Goal: Task Accomplishment & Management: Use online tool/utility

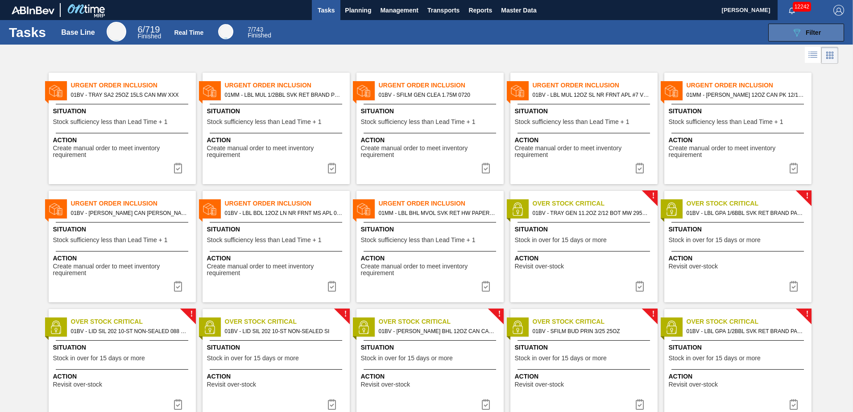
click at [803, 29] on div "089F7B8B-B2A5-4AFE-B5C0-19BA573D28AC Filter" at bounding box center [805, 32] width 29 height 11
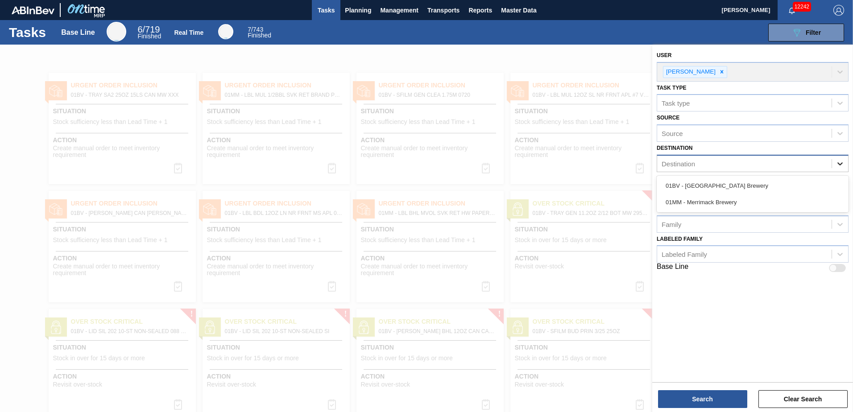
click at [839, 164] on icon at bounding box center [839, 163] width 5 height 3
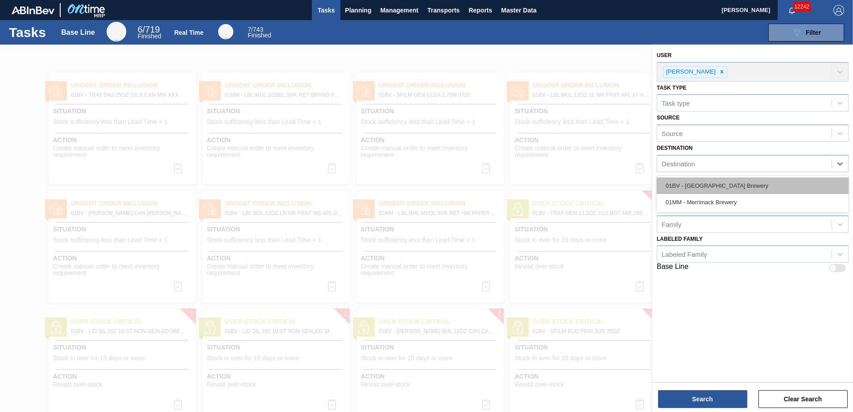
click at [727, 182] on div "01BV - [GEOGRAPHIC_DATA] Brewery" at bounding box center [753, 186] width 192 height 17
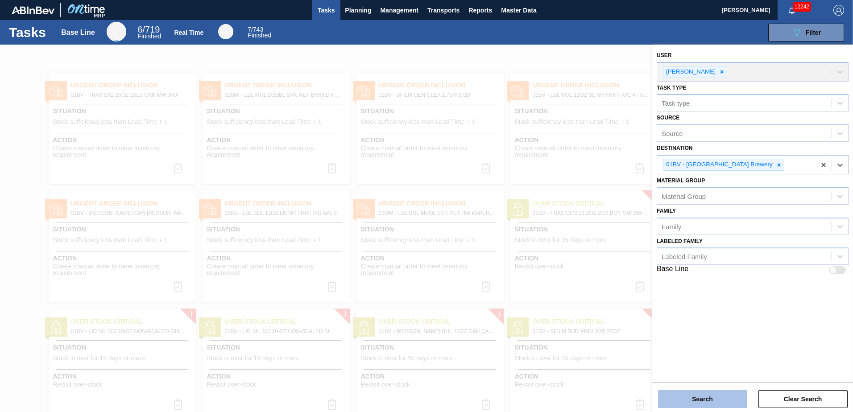
click at [694, 397] on button "Search" at bounding box center [702, 399] width 89 height 18
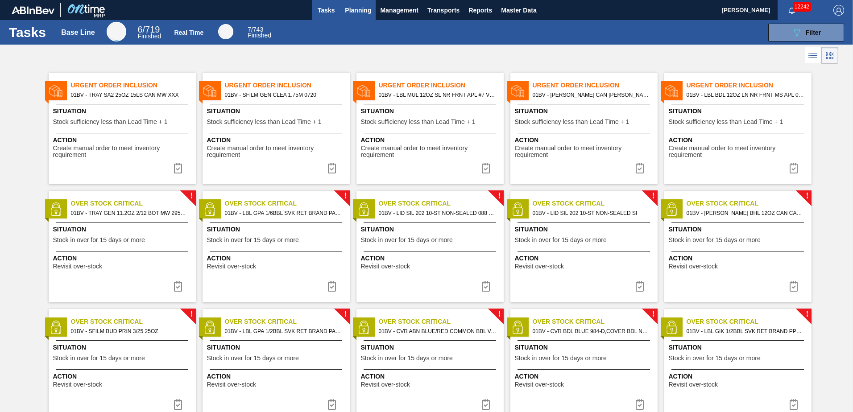
click at [353, 13] on span "Planning" at bounding box center [358, 10] width 26 height 11
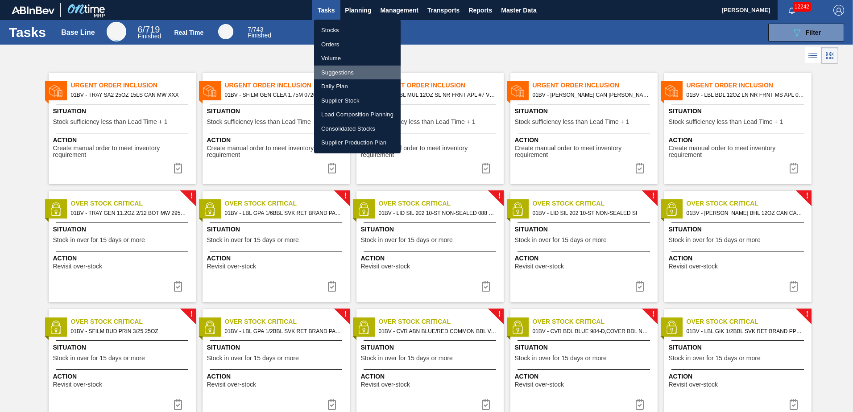
click at [334, 73] on li "Suggestions" at bounding box center [357, 73] width 87 height 14
checkbox input "true"
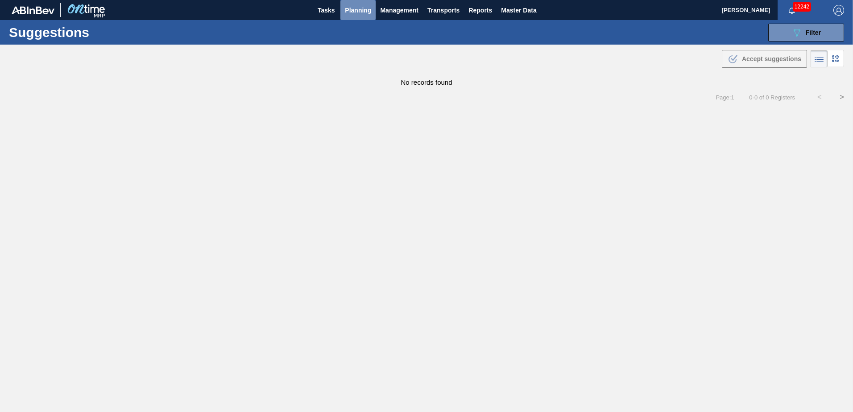
click at [352, 8] on span "Planning" at bounding box center [358, 10] width 26 height 11
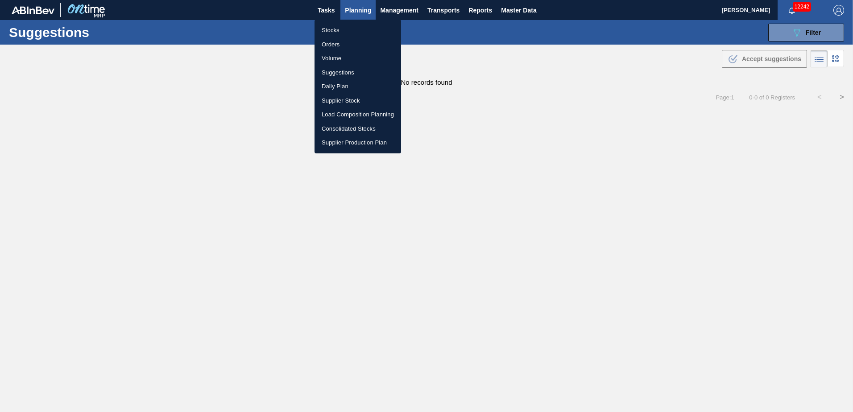
click at [344, 114] on li "Load Composition Planning" at bounding box center [357, 114] width 87 height 14
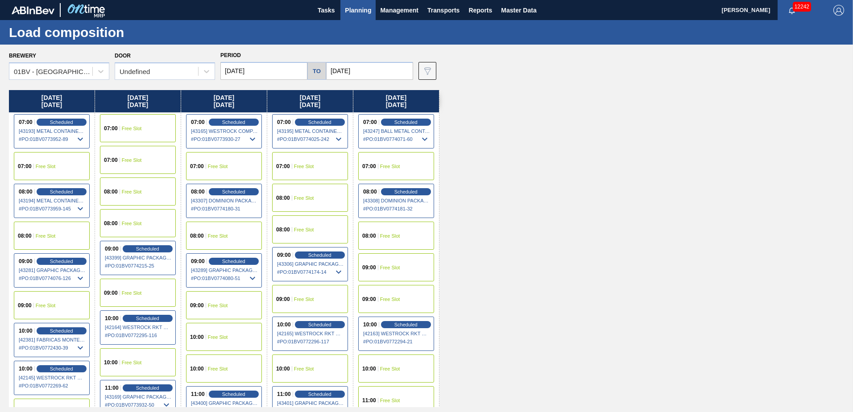
click at [273, 71] on input "[DATE]" at bounding box center [263, 71] width 87 height 18
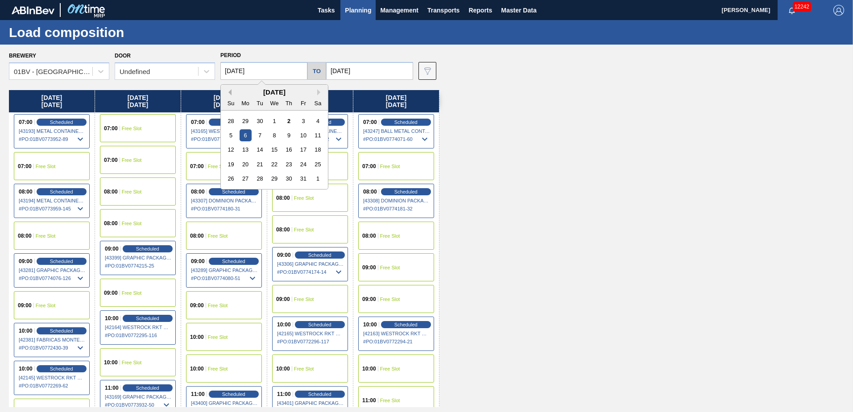
click at [230, 94] on button "Previous Month" at bounding box center [228, 92] width 6 height 6
click at [287, 162] on div "25" at bounding box center [289, 164] width 12 height 12
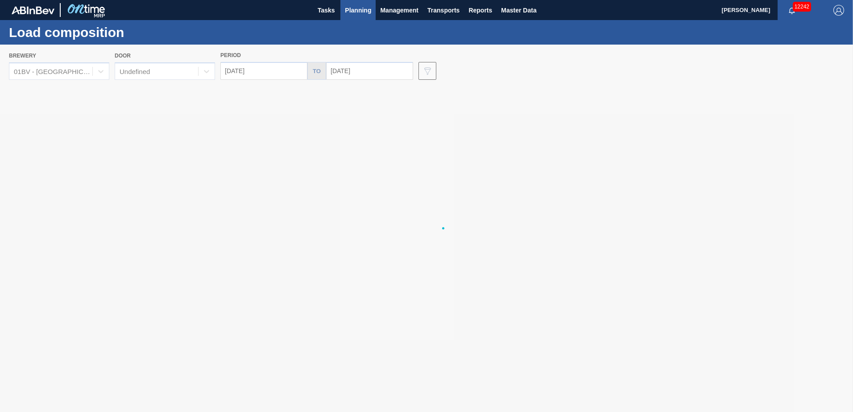
type input "[DATE]"
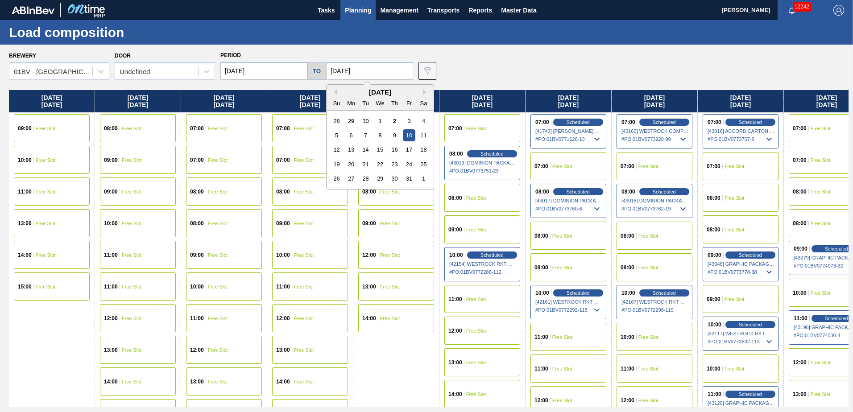
click at [366, 66] on input "[DATE]" at bounding box center [369, 71] width 87 height 18
click at [334, 92] on button "Previous Month" at bounding box center [334, 92] width 6 height 6
click at [405, 163] on div "26" at bounding box center [409, 164] width 12 height 12
type input "[DATE]"
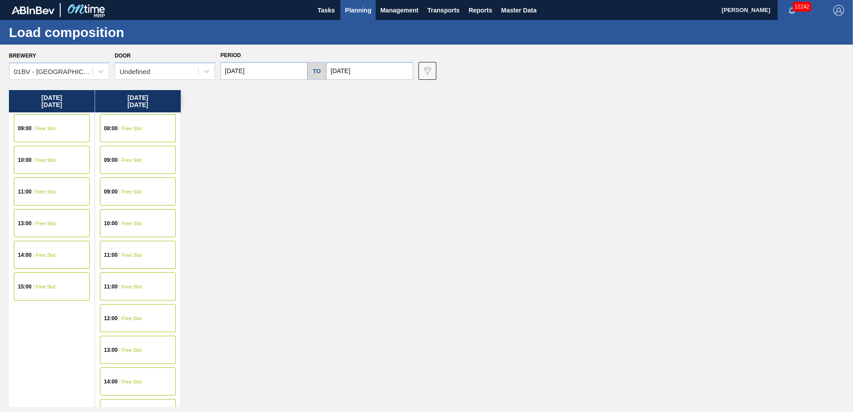
click at [350, 14] on span "Planning" at bounding box center [358, 10] width 26 height 11
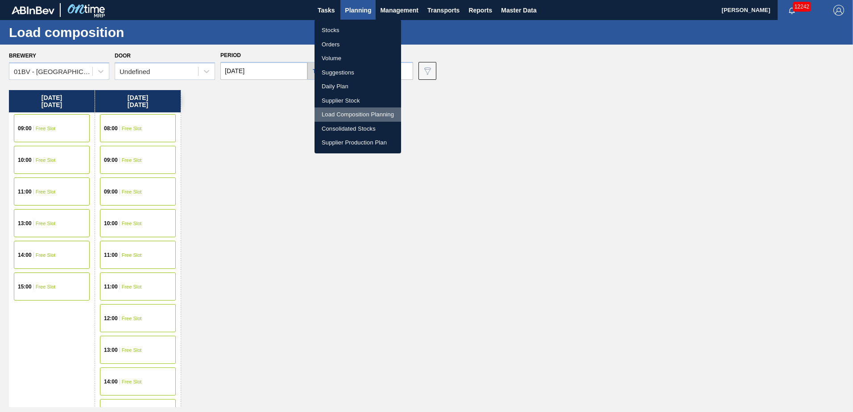
click at [351, 116] on li "Load Composition Planning" at bounding box center [357, 114] width 87 height 14
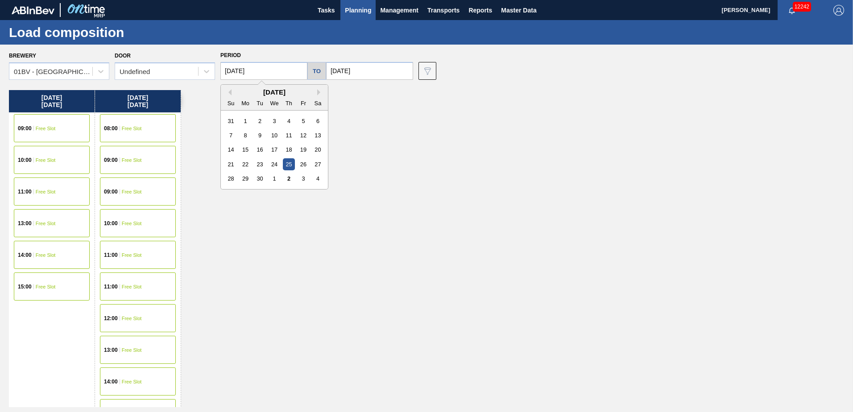
click at [275, 74] on input "[DATE]" at bounding box center [263, 71] width 87 height 18
click at [316, 92] on div "[DATE]" at bounding box center [274, 92] width 107 height 8
click at [318, 91] on button "Next Month" at bounding box center [320, 92] width 6 height 6
click at [244, 134] on div "6" at bounding box center [246, 135] width 12 height 12
type input "[DATE]"
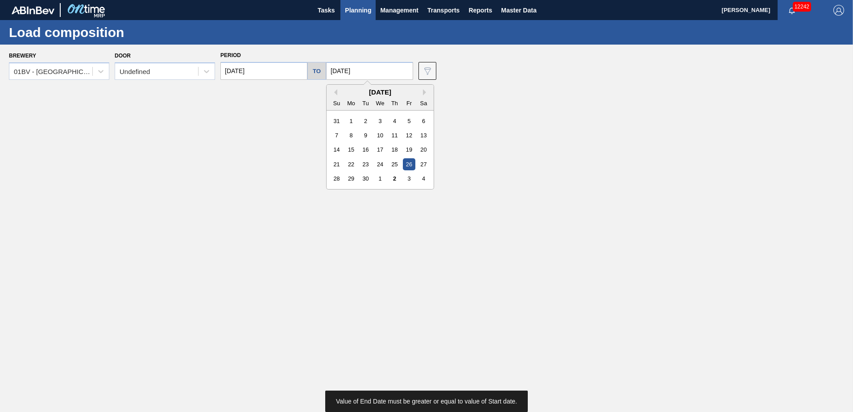
click at [364, 70] on input "[DATE]" at bounding box center [369, 71] width 87 height 18
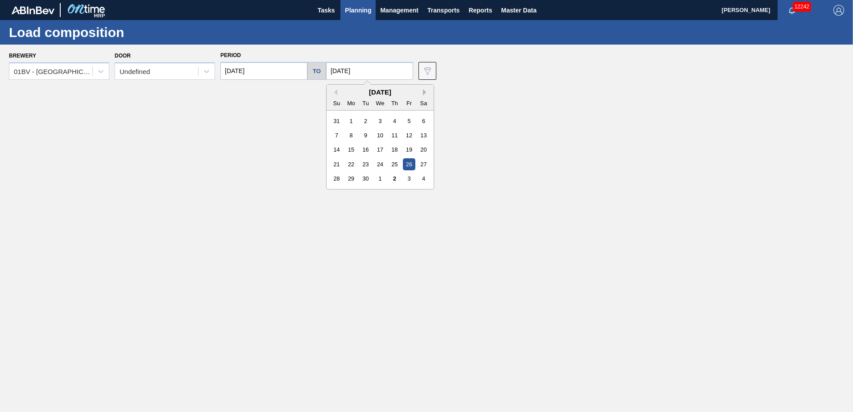
click at [423, 94] on button "Next Month" at bounding box center [426, 92] width 6 height 6
click at [407, 137] on div "10" at bounding box center [409, 135] width 12 height 12
type input "[DATE]"
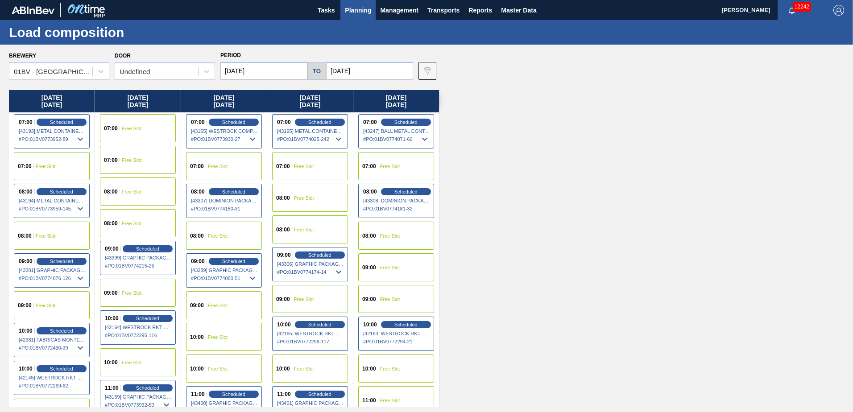
click at [356, 12] on span "Planning" at bounding box center [358, 10] width 26 height 11
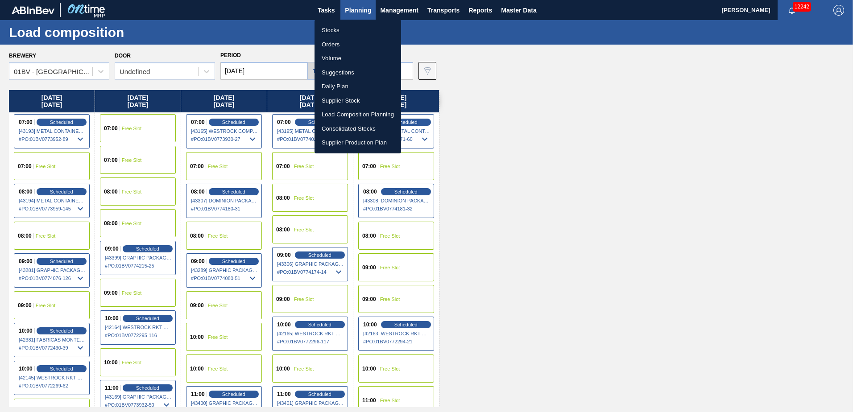
drag, startPoint x: 334, startPoint y: 71, endPoint x: 340, endPoint y: 71, distance: 5.8
click at [334, 71] on li "Suggestions" at bounding box center [357, 73] width 87 height 14
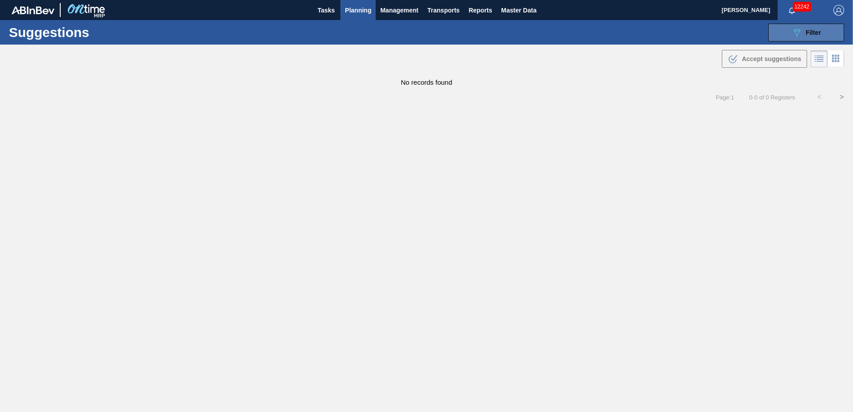
click at [799, 34] on icon "089F7B8B-B2A5-4AFE-B5C0-19BA573D28AC" at bounding box center [796, 32] width 11 height 11
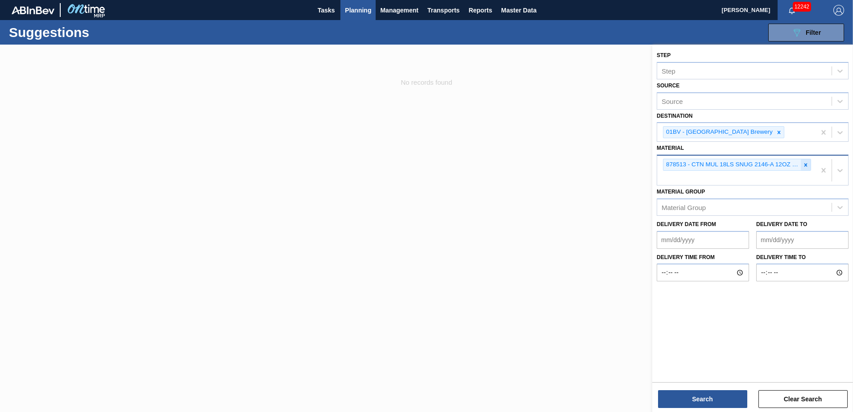
click at [806, 164] on icon at bounding box center [805, 164] width 3 height 3
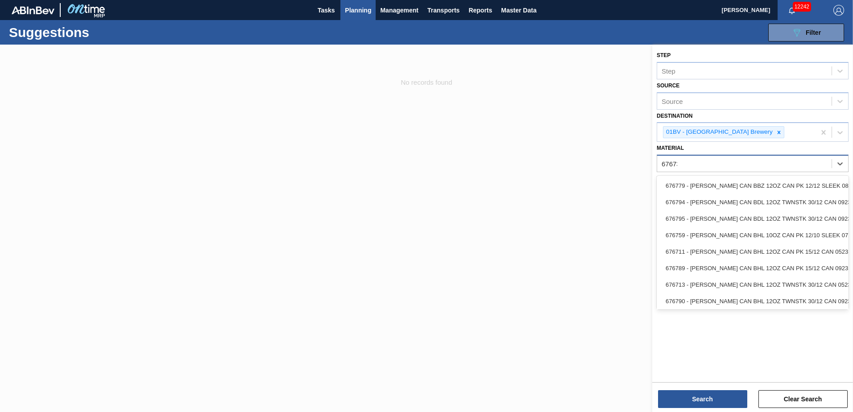
type input "676730"
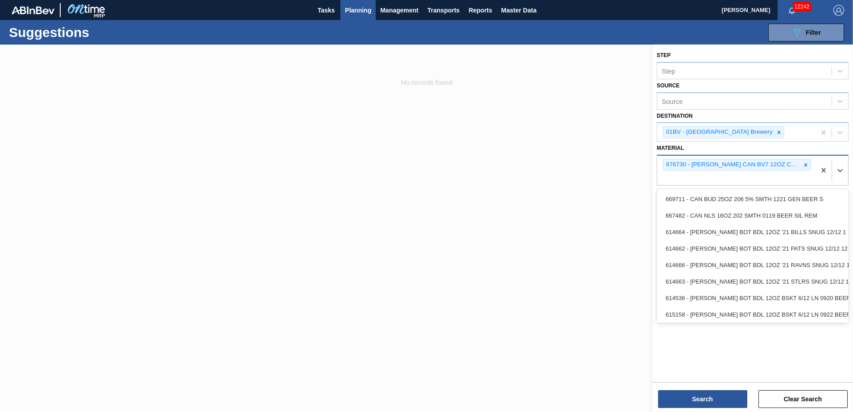
click at [678, 177] on div "676730 - [PERSON_NAME] CAN BV7 12OZ CAN PK 12/12 SLEEK 072" at bounding box center [736, 170] width 158 height 29
type input "676844"
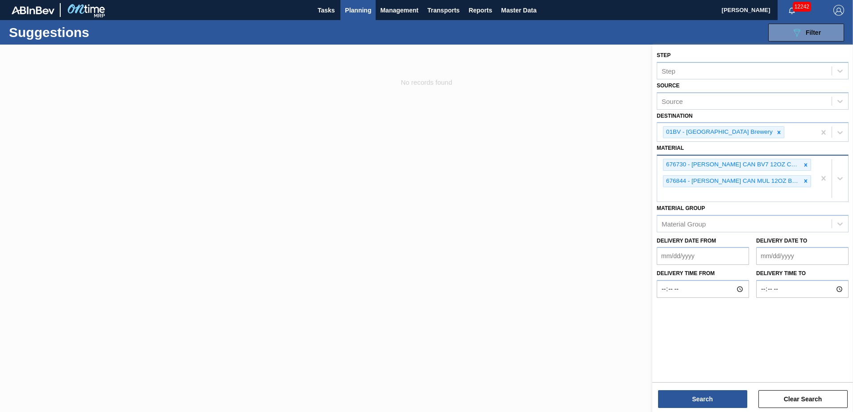
click at [680, 191] on div "676730 - [PERSON_NAME] CAN BV7 12OZ CAN PK 12/12 SLEEK 072 676844 - [PERSON_NAM…" at bounding box center [736, 179] width 158 height 46
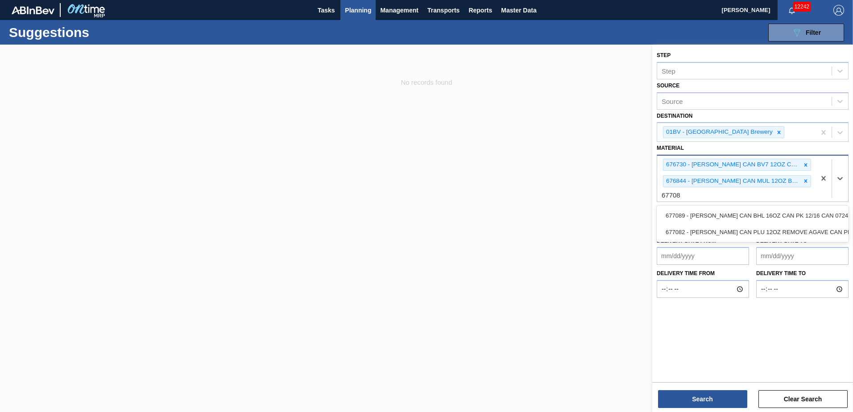
type input "677082"
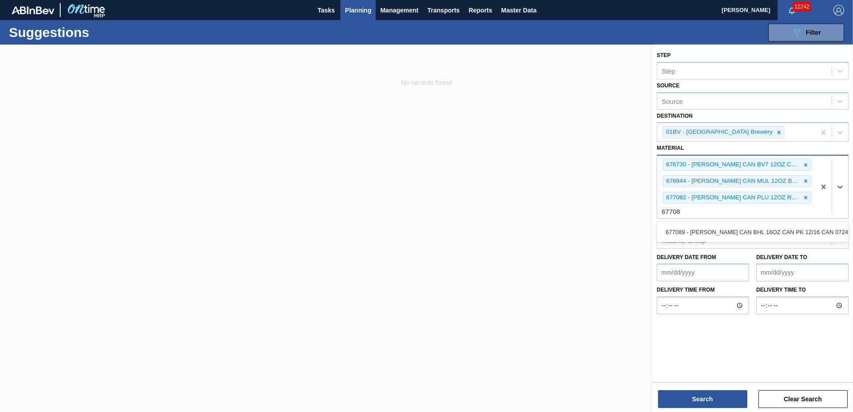
type input "677089"
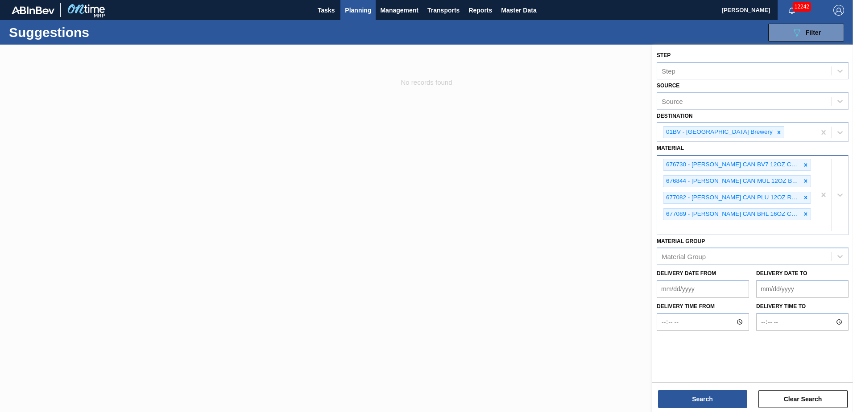
click at [674, 227] on div "676730 - [PERSON_NAME] CAN BV7 12OZ CAN PK 12/12 SLEEK 072 676844 - [PERSON_NAM…" at bounding box center [736, 195] width 158 height 79
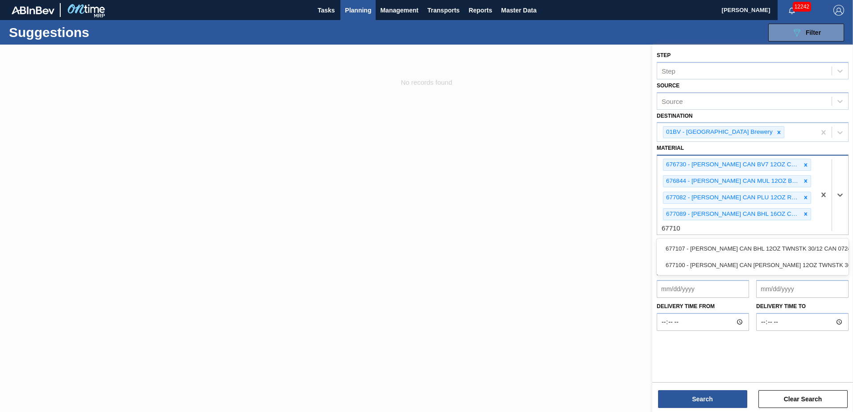
type input "677107"
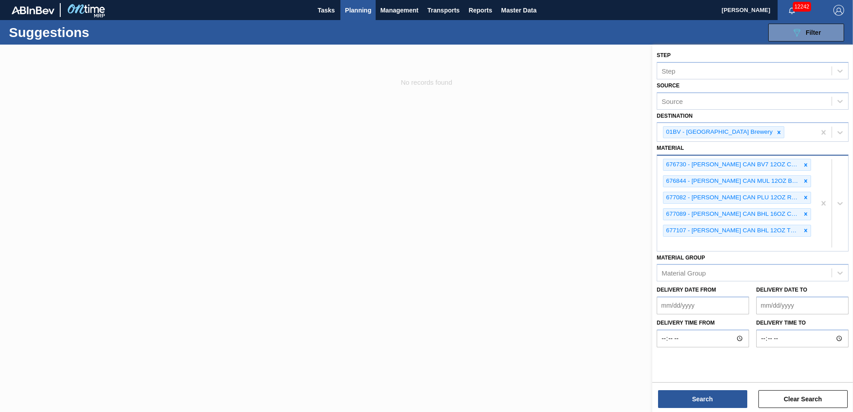
click at [679, 243] on div "676730 - [PERSON_NAME] CAN BV7 12OZ CAN PK 12/12 SLEEK 072 676844 - [PERSON_NAM…" at bounding box center [736, 203] width 158 height 95
type input "677110"
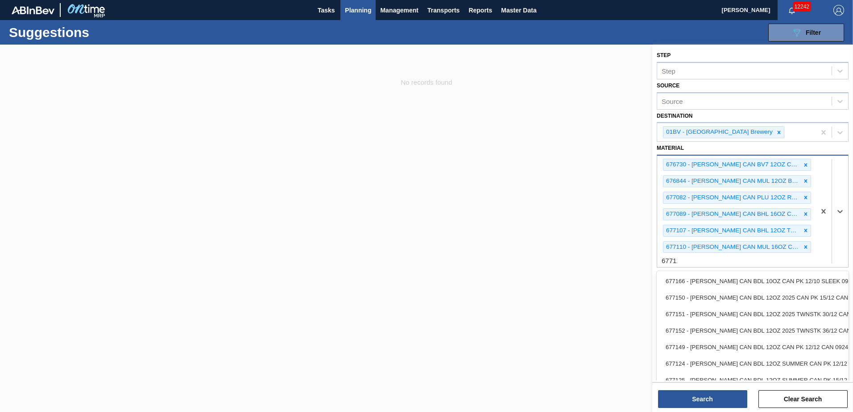
type input "677112"
type input "677127"
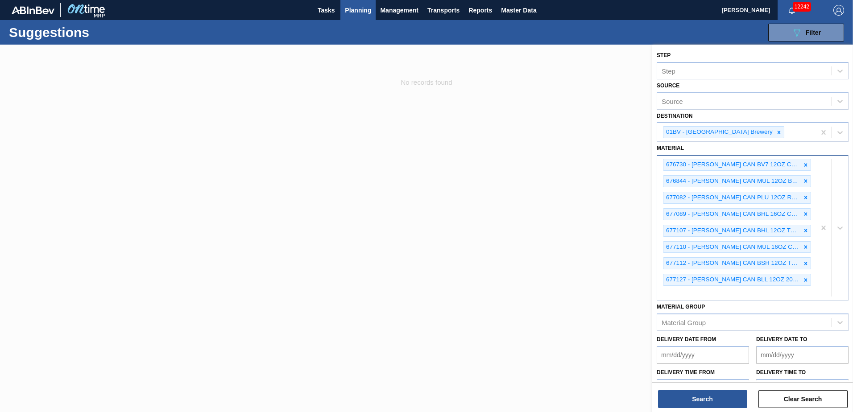
click at [671, 291] on div "676730 - [PERSON_NAME] CAN BV7 12OZ CAN PK 12/12 SLEEK 072 676844 - [PERSON_NAM…" at bounding box center [736, 228] width 158 height 145
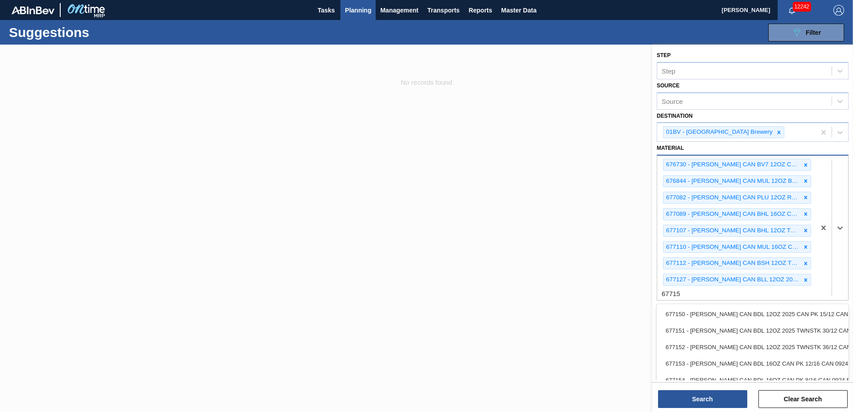
type input "677151"
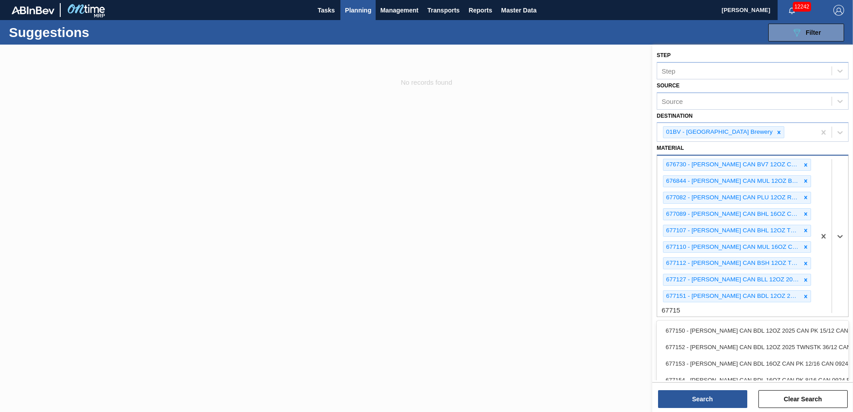
type input "677153"
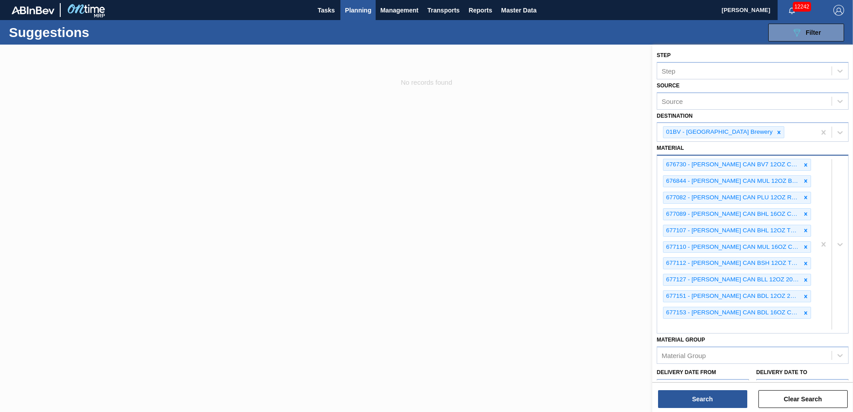
click at [679, 323] on div "676730 - [PERSON_NAME] CAN BV7 12OZ CAN PK 12/12 SLEEK 072 676844 - [PERSON_NAM…" at bounding box center [736, 245] width 158 height 178
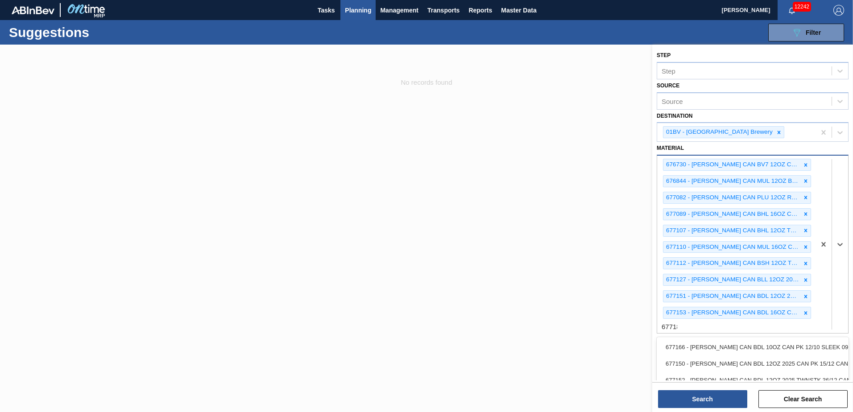
type input "677182"
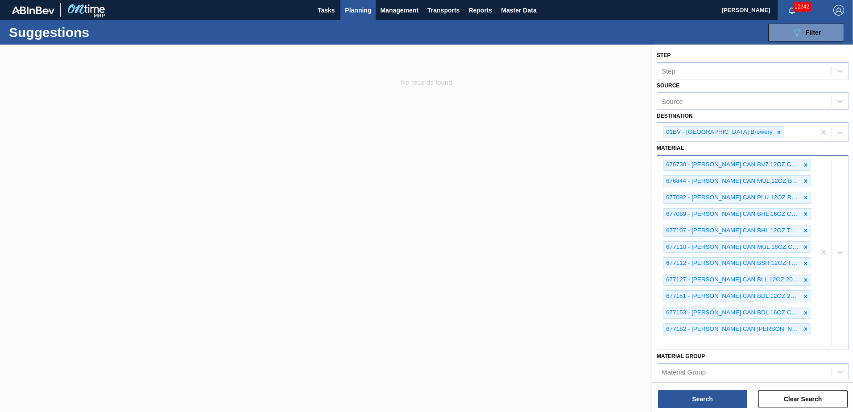
click at [689, 342] on div "676730 - [PERSON_NAME] CAN BV7 12OZ CAN PK 12/12 SLEEK 072 676844 - [PERSON_NAM…" at bounding box center [736, 253] width 158 height 194
type input "677228"
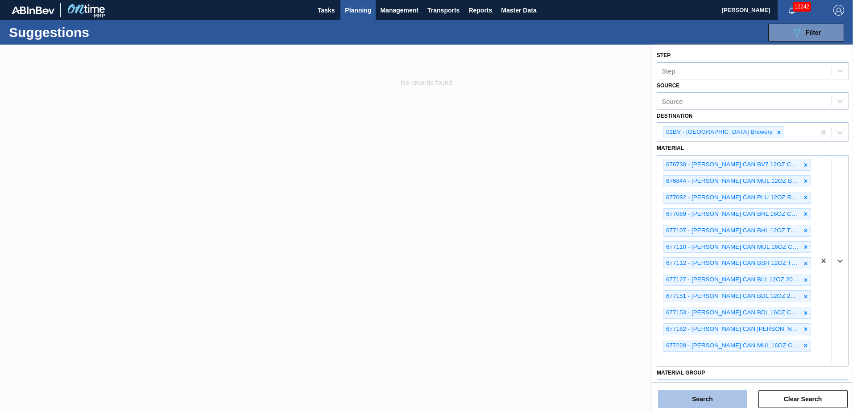
click at [682, 399] on button "Search" at bounding box center [702, 399] width 89 height 18
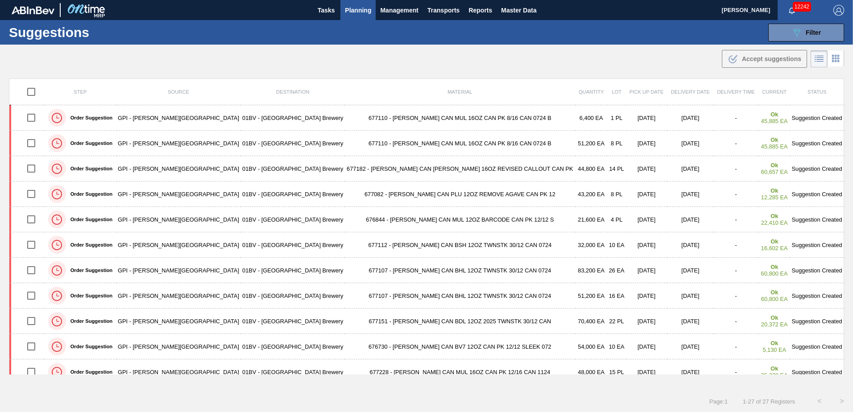
click at [362, 12] on span "Planning" at bounding box center [358, 10] width 26 height 11
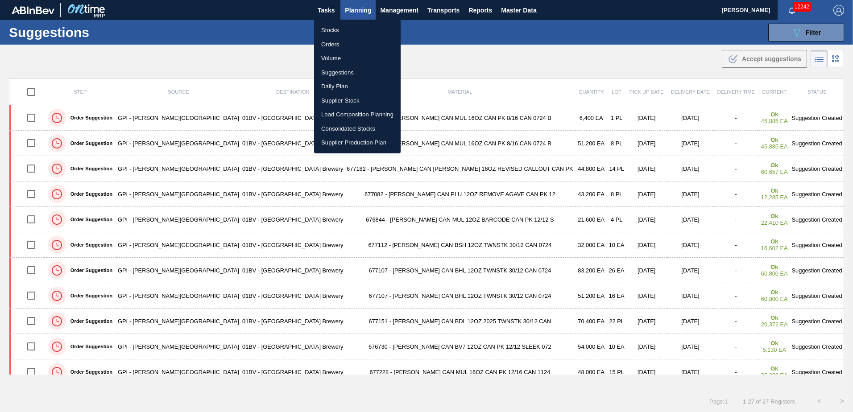
click at [353, 115] on li "Load Composition Planning" at bounding box center [357, 114] width 87 height 14
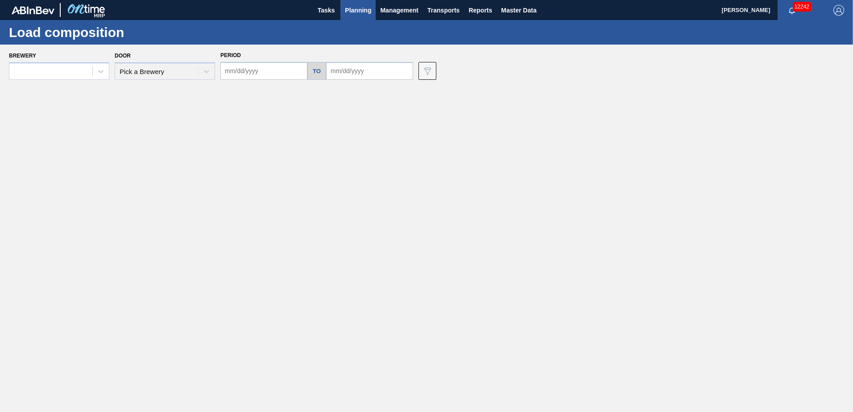
type input "[DATE]"
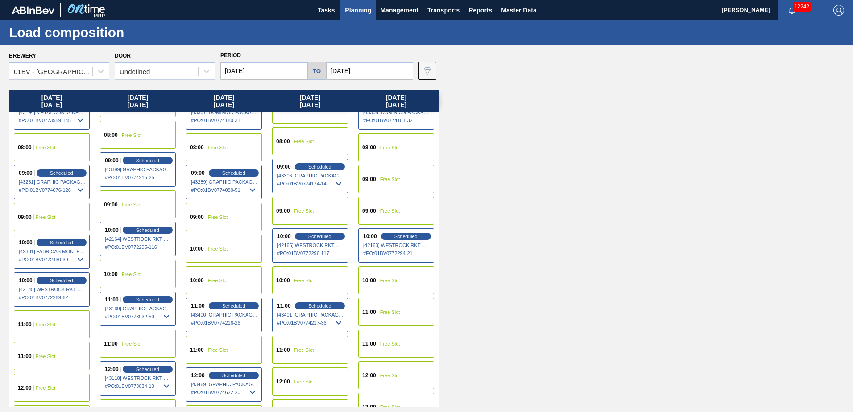
scroll to position [89, 0]
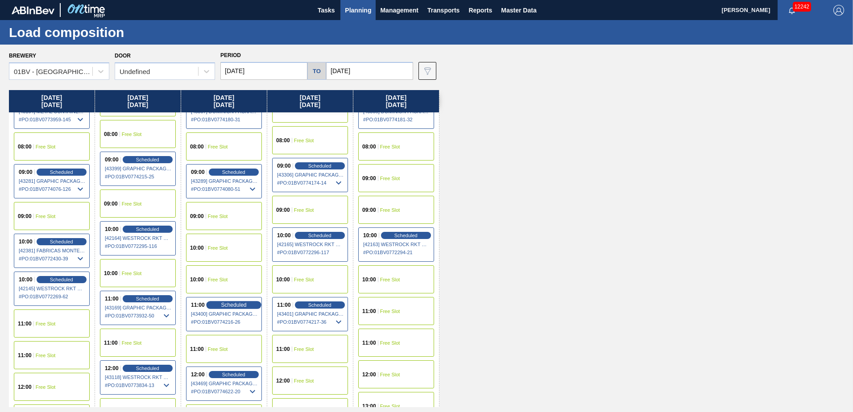
click at [224, 304] on span "Scheduled" at bounding box center [233, 305] width 25 height 6
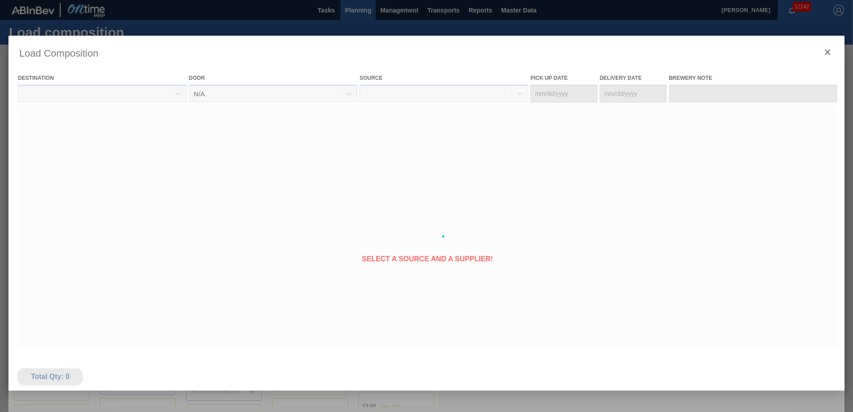
type Date "[DATE]"
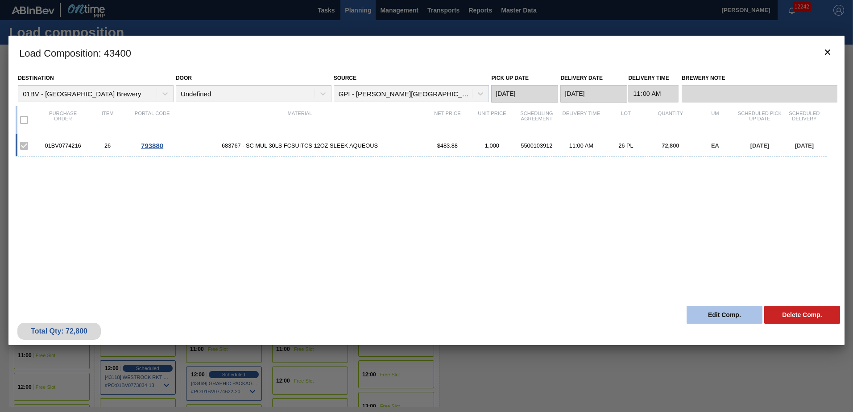
click at [707, 316] on button "Edit Comp." at bounding box center [724, 315] width 76 height 18
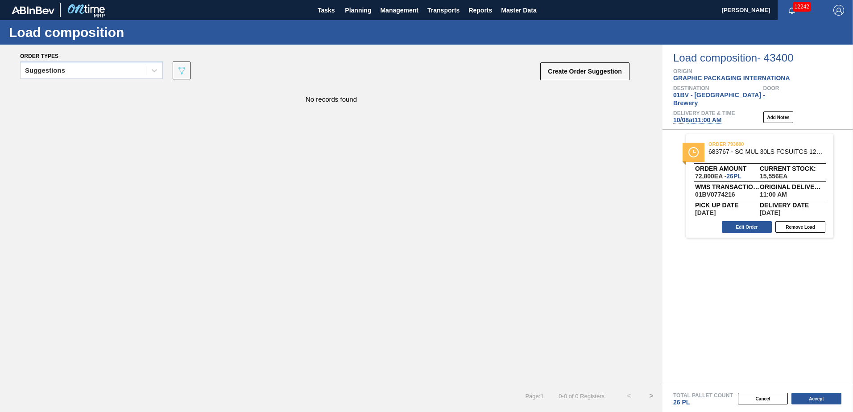
click at [698, 116] on span "[DATE] 11:00 AM" at bounding box center [697, 119] width 48 height 7
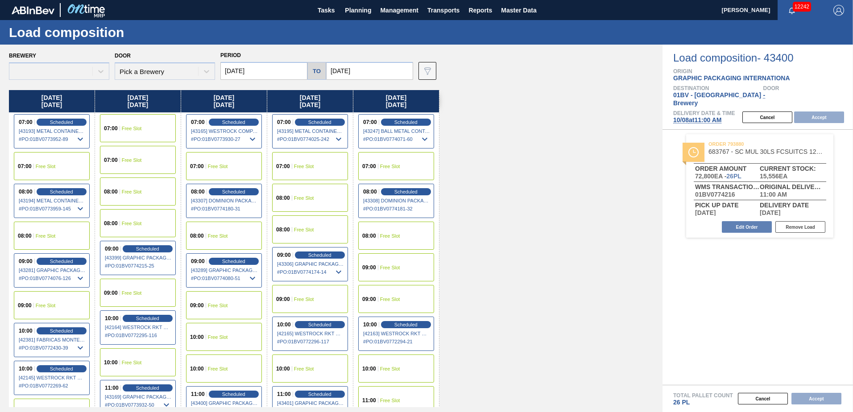
type input "[DATE]"
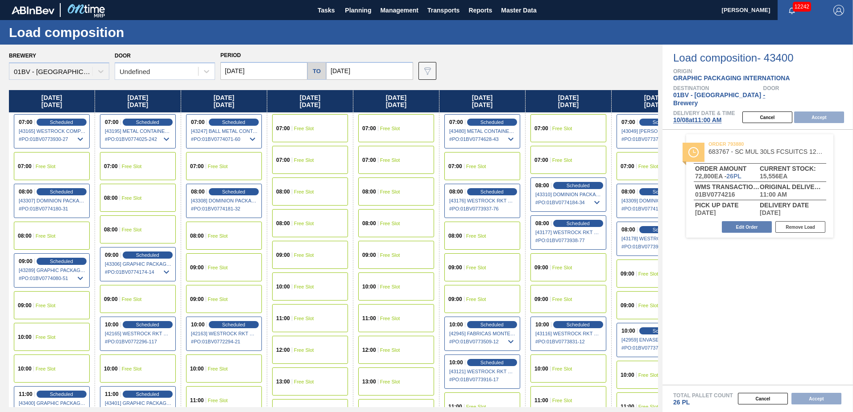
click at [390, 74] on input "[DATE]" at bounding box center [369, 71] width 87 height 18
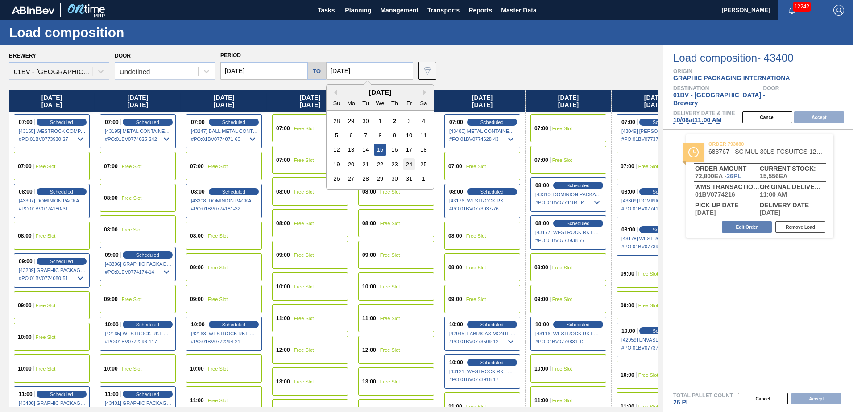
click at [408, 165] on div "24" at bounding box center [409, 164] width 12 height 12
type input "[DATE]"
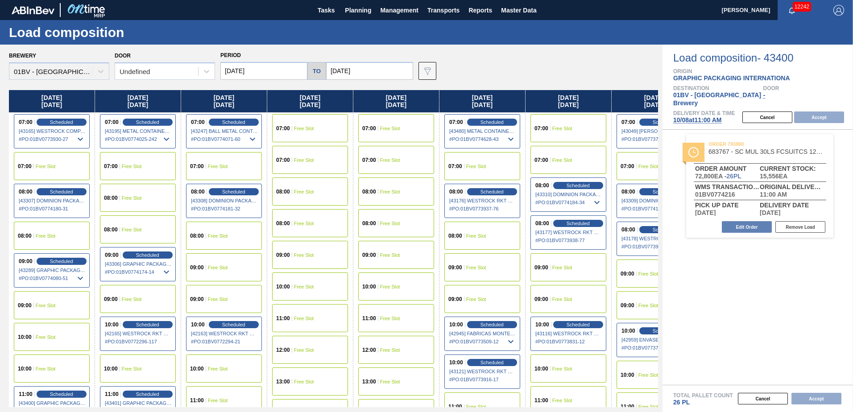
click at [277, 72] on input "[DATE]" at bounding box center [263, 71] width 87 height 18
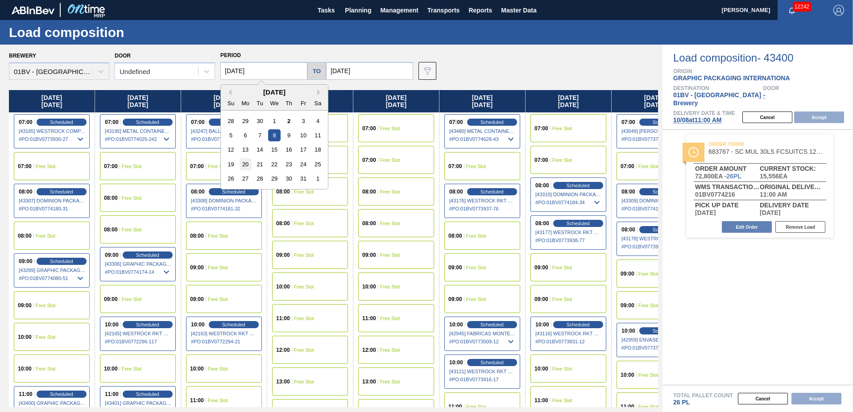
click at [244, 163] on div "20" at bounding box center [246, 164] width 12 height 12
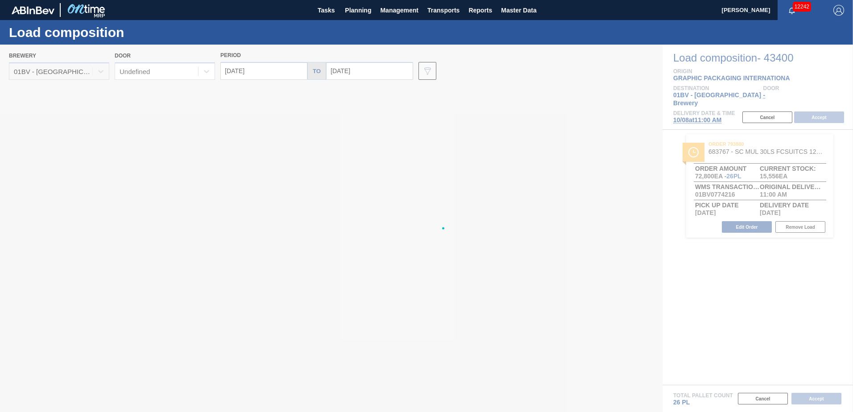
type input "[DATE]"
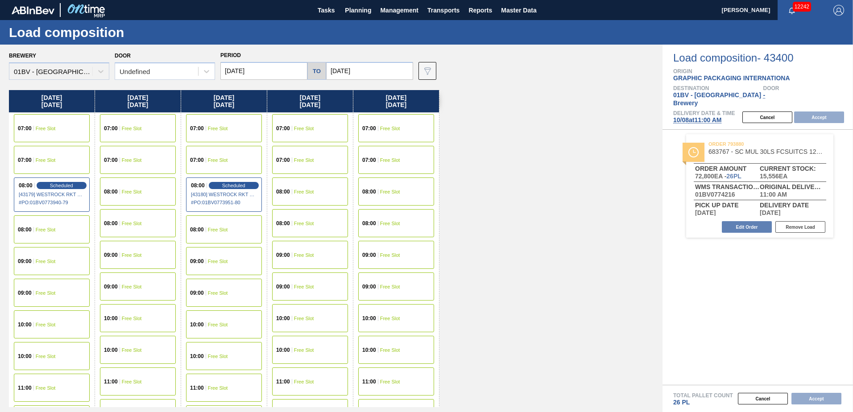
click at [298, 259] on div "09:00 Free Slot" at bounding box center [310, 255] width 76 height 28
click at [814, 112] on button "Accept" at bounding box center [819, 118] width 50 height 12
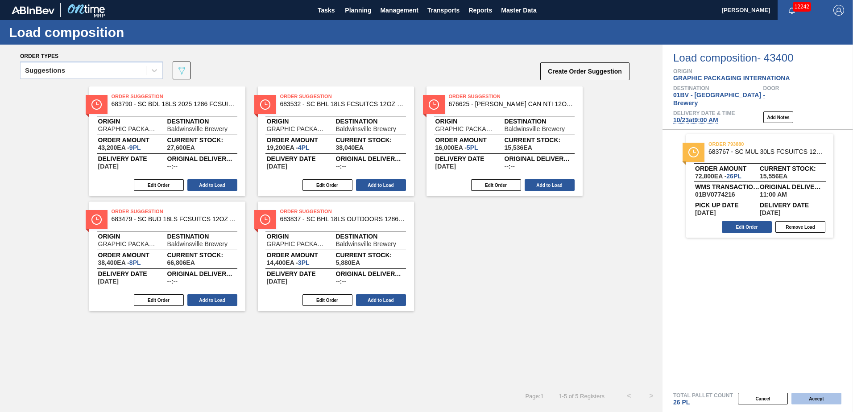
click at [815, 402] on button "Accept" at bounding box center [816, 399] width 50 height 12
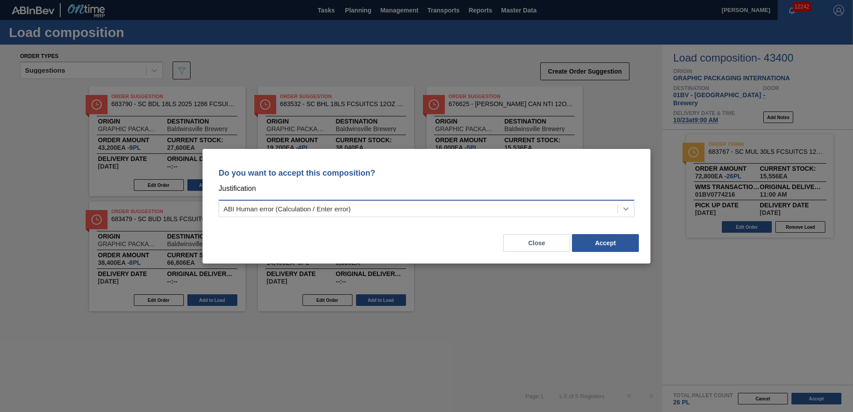
click at [628, 210] on icon at bounding box center [625, 208] width 9 height 9
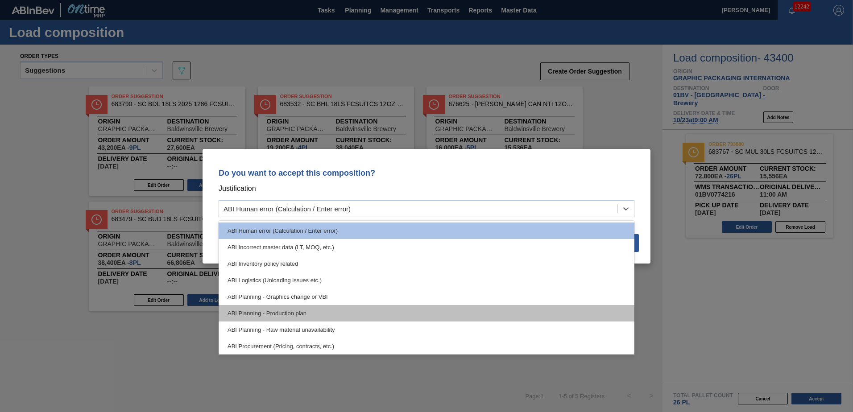
click at [298, 315] on div "ABI Planning - Production plan" at bounding box center [427, 313] width 416 height 17
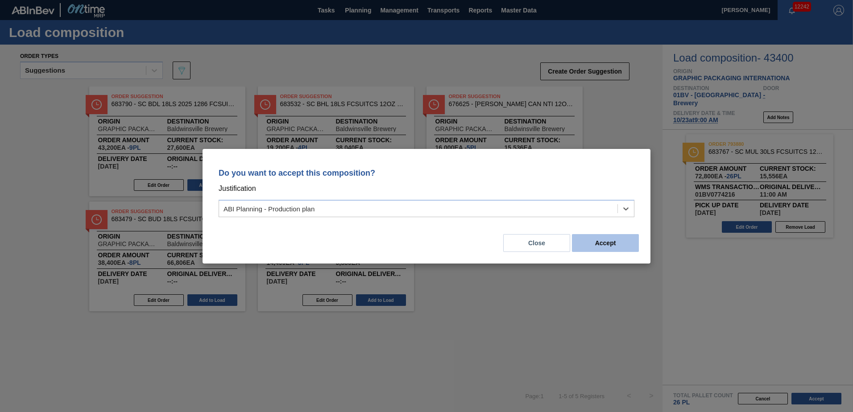
click at [601, 245] on button "Accept" at bounding box center [605, 243] width 67 height 18
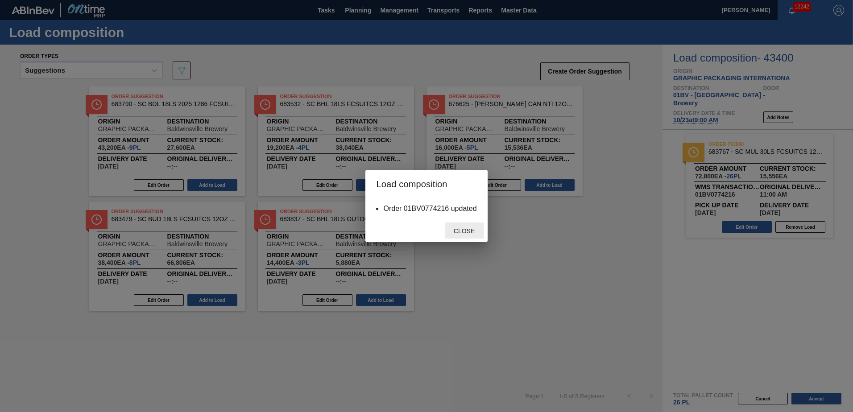
click at [461, 233] on span "Close" at bounding box center [464, 230] width 35 height 7
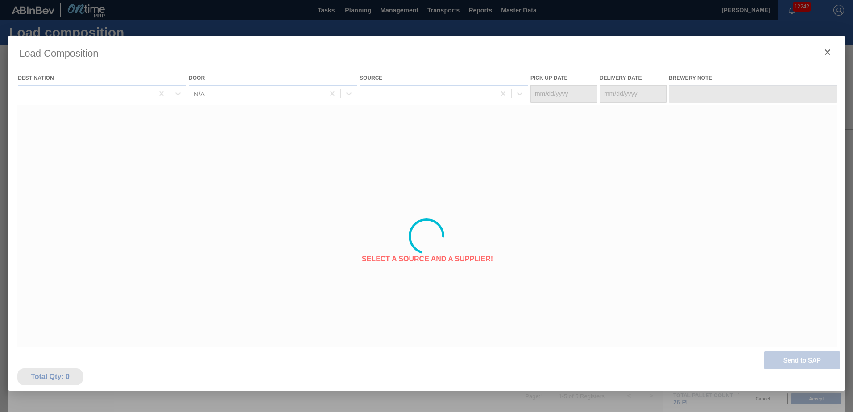
type Date "[DATE]"
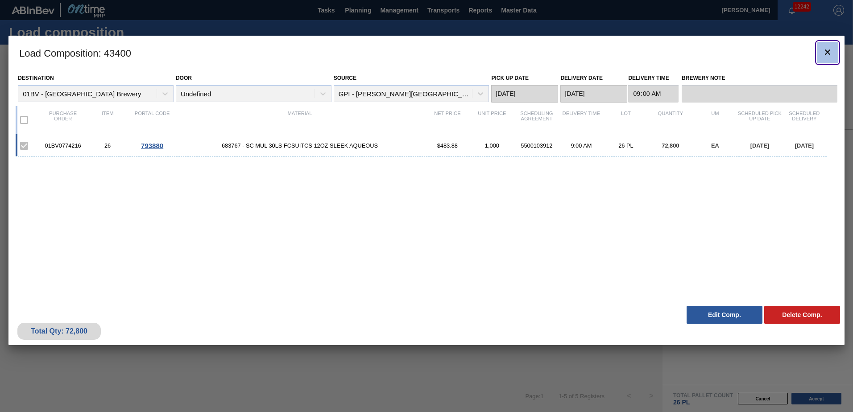
click at [826, 52] on icon "botão de ícone" at bounding box center [827, 52] width 11 height 11
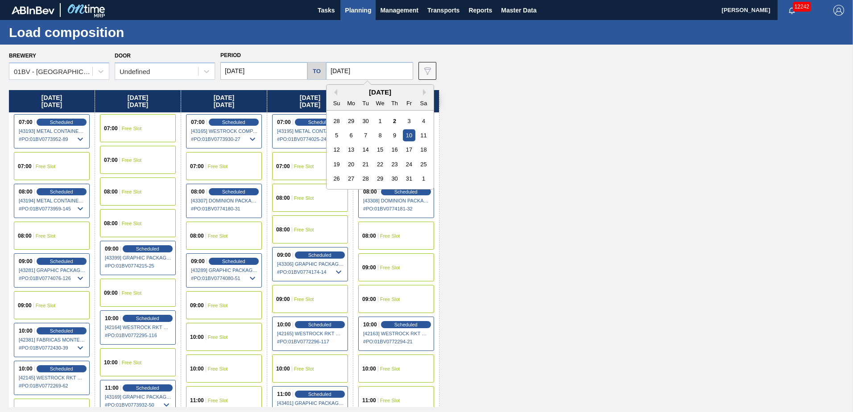
click at [367, 74] on input "[DATE]" at bounding box center [369, 71] width 87 height 18
click at [411, 163] on div "24" at bounding box center [409, 164] width 12 height 12
type input "[DATE]"
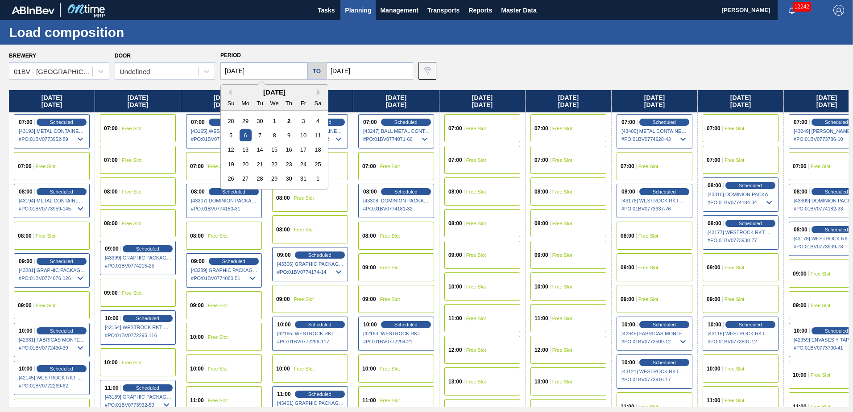
click at [283, 72] on input "[DATE]" at bounding box center [263, 71] width 87 height 18
click at [242, 163] on div "20" at bounding box center [246, 164] width 12 height 12
type input "[DATE]"
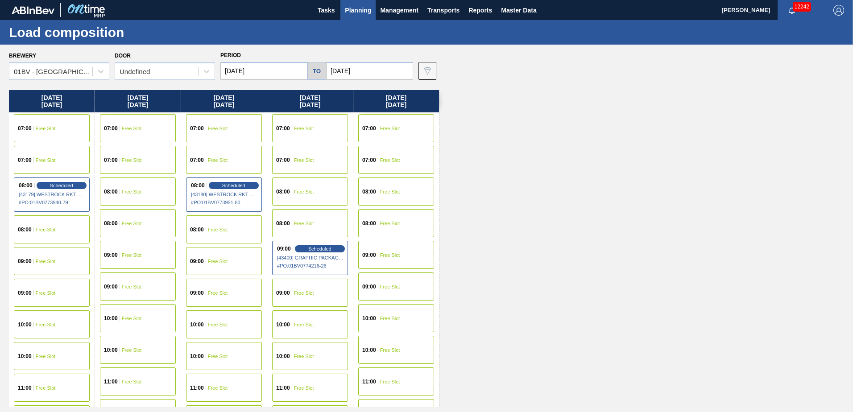
click at [360, 8] on span "Planning" at bounding box center [358, 10] width 26 height 11
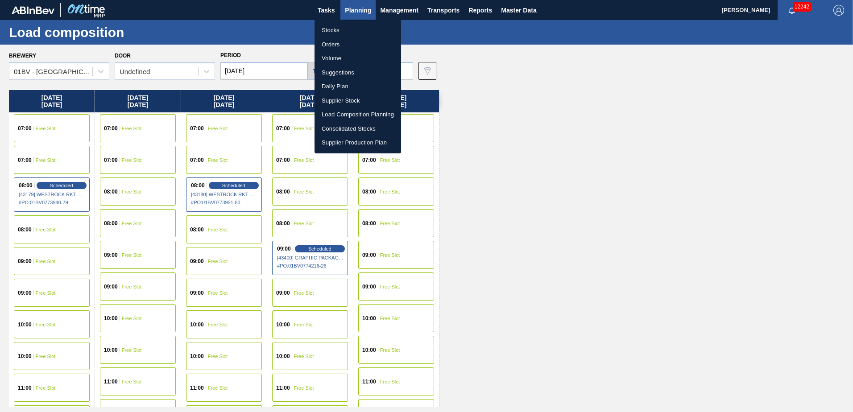
click at [343, 72] on li "Suggestions" at bounding box center [357, 73] width 87 height 14
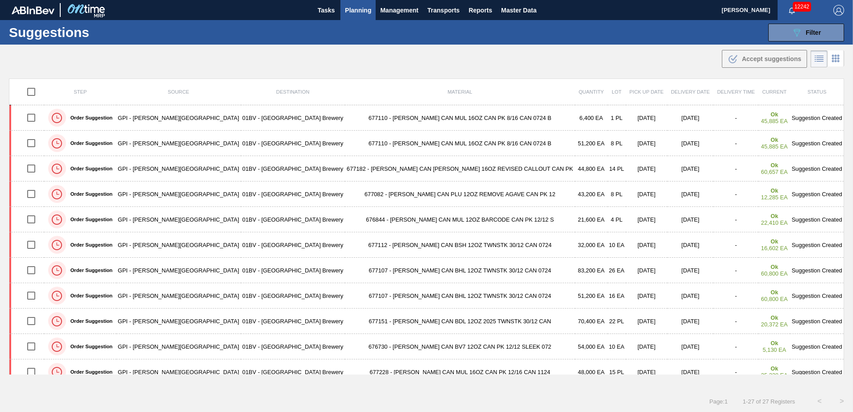
click at [800, 30] on icon "089F7B8B-B2A5-4AFE-B5C0-19BA573D28AC" at bounding box center [796, 32] width 11 height 11
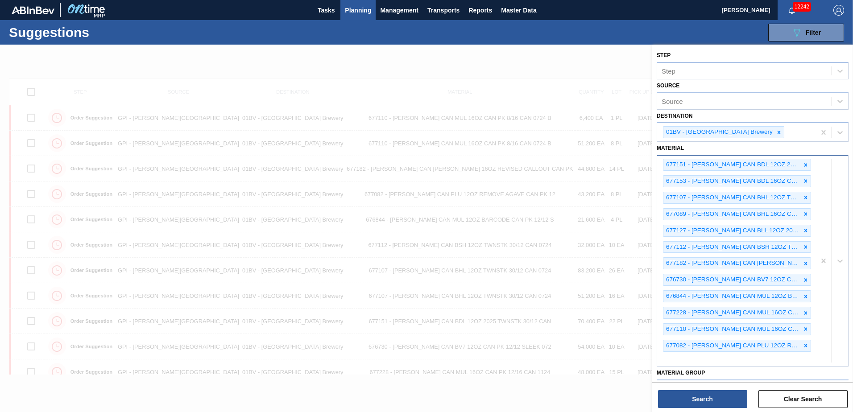
click at [682, 359] on div "677151 - [PERSON_NAME] CAN BDL 12OZ 2025 TWNSTK 30/12 CAN 677153 - [PERSON_NAME…" at bounding box center [736, 261] width 158 height 211
type input "671080"
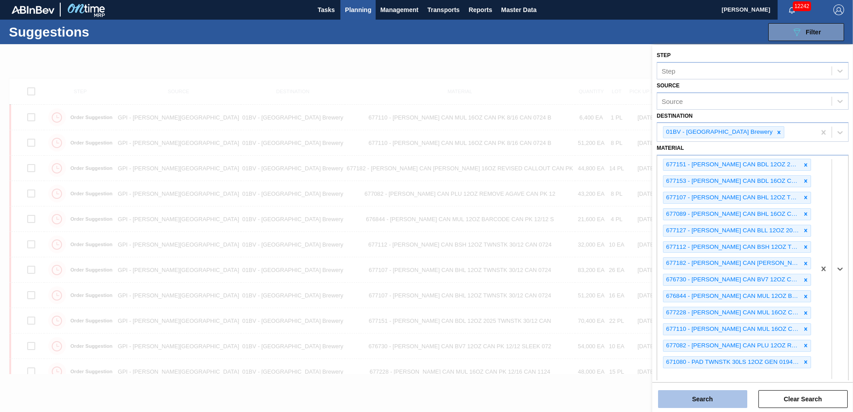
click at [708, 400] on button "Search" at bounding box center [702, 399] width 89 height 18
